Goal: Task Accomplishment & Management: Complete application form

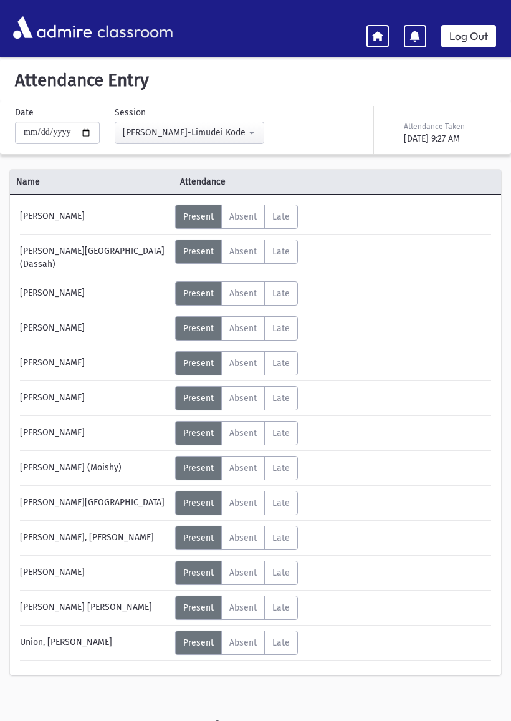
select select "****"
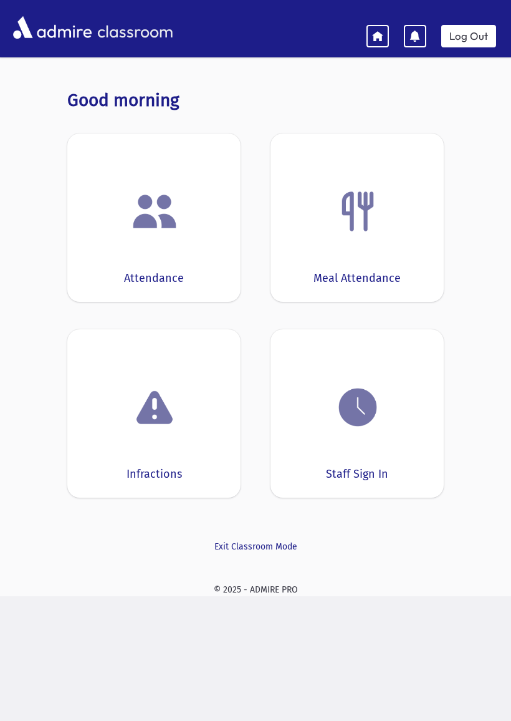
click at [166, 231] on img at bounding box center [154, 211] width 47 height 47
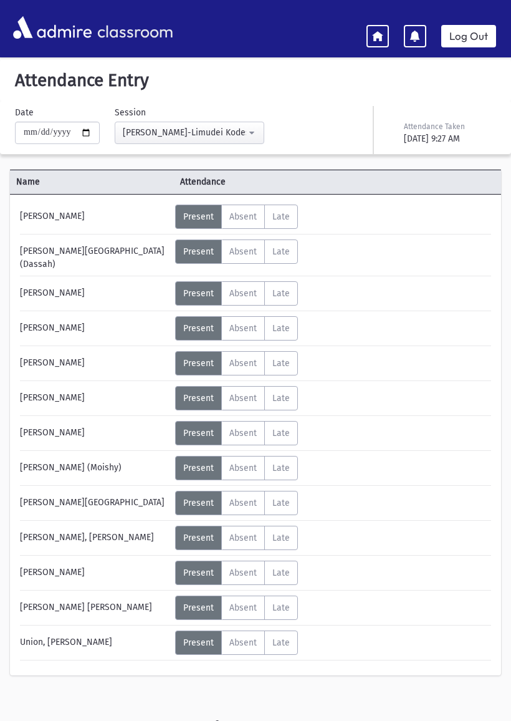
click at [286, 386] on label "Late L" at bounding box center [281, 398] width 34 height 24
click at [345, 397] on span "Unexcused" at bounding box center [337, 403] width 49 height 13
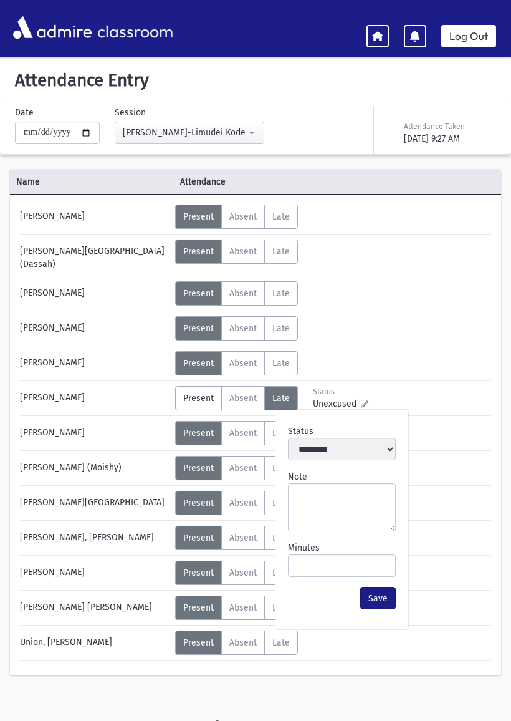
click at [367, 400] on icon at bounding box center [365, 403] width 7 height 7
click at [340, 567] on input "Minutes" at bounding box center [342, 565] width 108 height 22
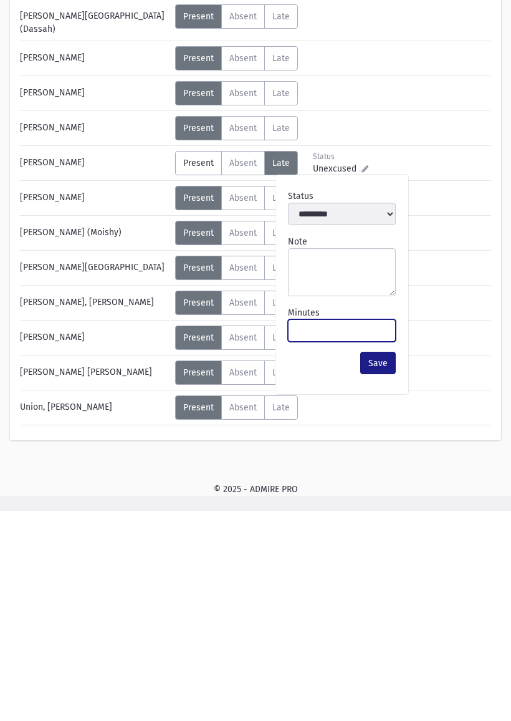
type input "*"
click at [376, 562] on button "Save" at bounding box center [378, 573] width 36 height 22
click at [381, 562] on button "Save" at bounding box center [378, 573] width 36 height 22
click at [374, 562] on button "Save" at bounding box center [378, 573] width 36 height 22
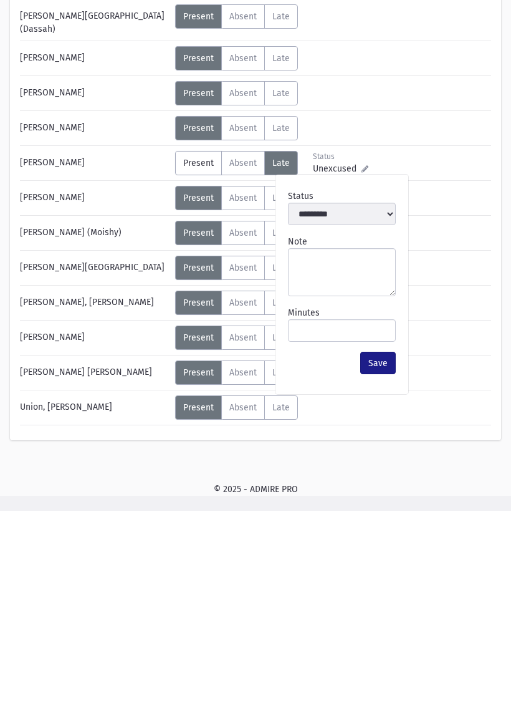
click at [390, 562] on button "Save" at bounding box center [378, 573] width 36 height 22
click at [386, 562] on button "Save" at bounding box center [378, 573] width 36 height 22
click at [378, 562] on button "Save" at bounding box center [378, 573] width 36 height 22
click at [379, 562] on button "Save" at bounding box center [378, 573] width 36 height 22
click at [375, 562] on button "Save" at bounding box center [378, 573] width 36 height 22
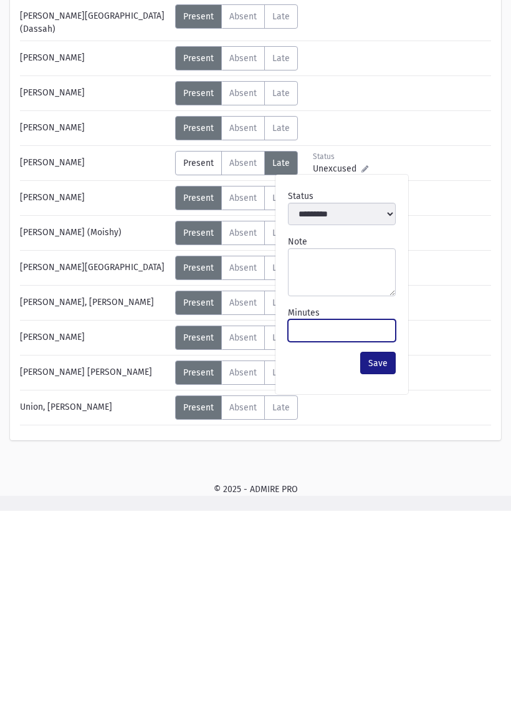
type input "***"
click at [373, 562] on button "Save" at bounding box center [378, 573] width 36 height 22
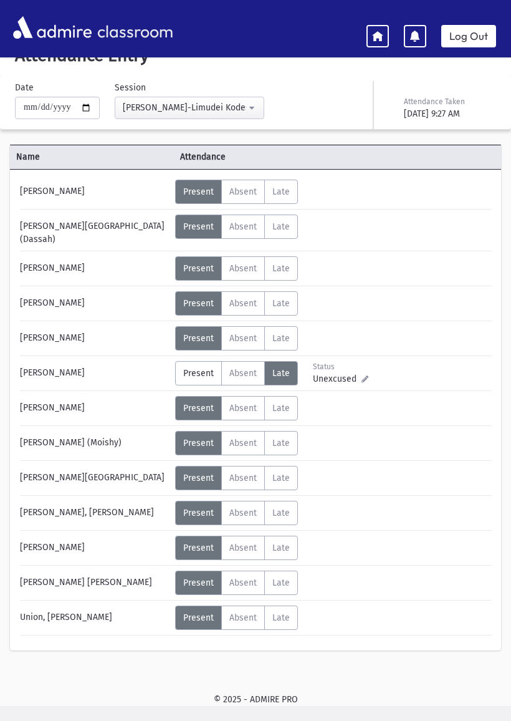
scroll to position [0, 0]
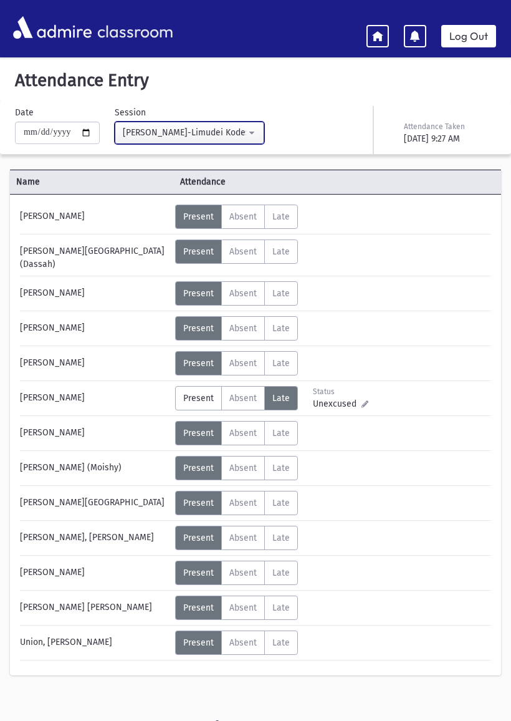
click at [211, 137] on div "[PERSON_NAME]-Limudei Kodesh(9:00AM-2:00PM)" at bounding box center [184, 132] width 123 height 13
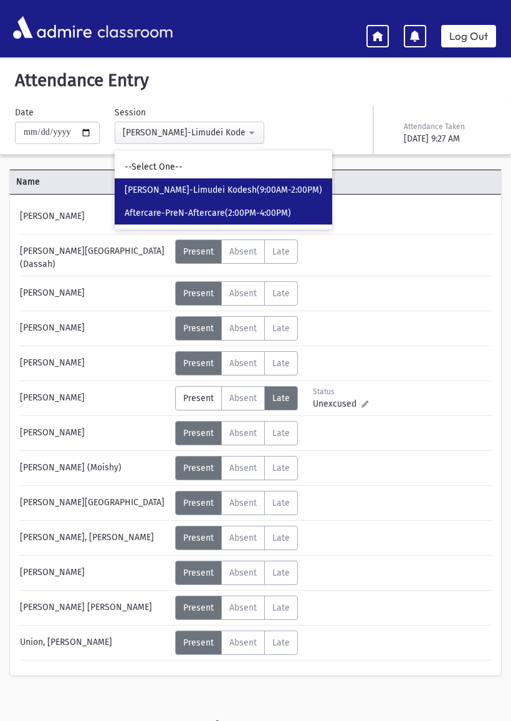
click at [242, 216] on span "Aftercare-PreN-Aftercare(2:00PM-4:00PM)" at bounding box center [208, 213] width 166 height 12
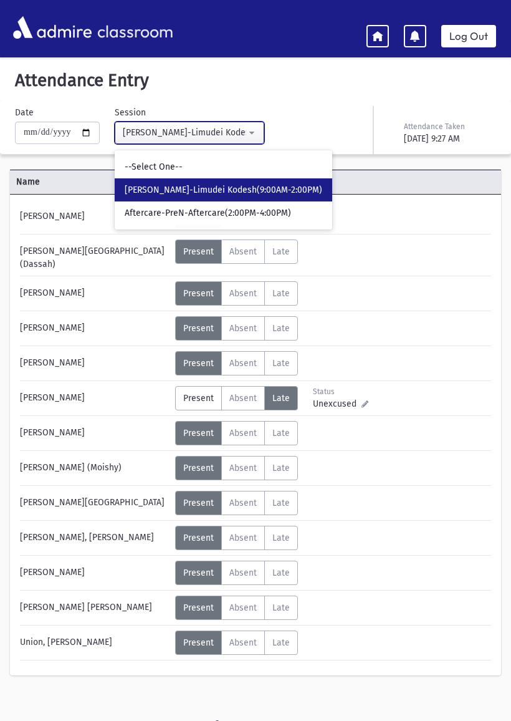
select select "****"
